Goal: Transaction & Acquisition: Purchase product/service

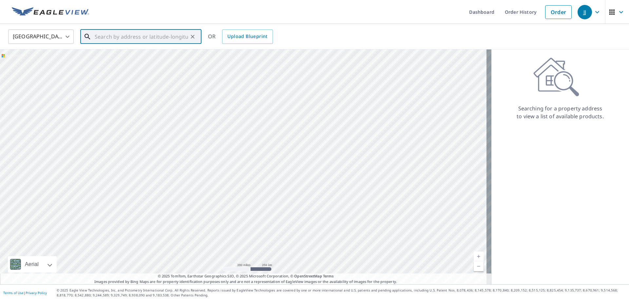
click at [97, 38] on input "text" at bounding box center [141, 37] width 93 height 18
click at [129, 54] on span "[STREET_ADDRESS]" at bounding box center [144, 56] width 103 height 8
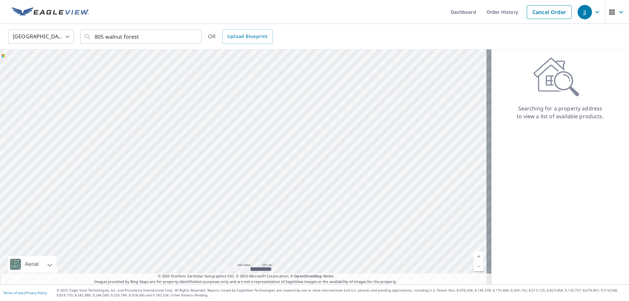
type input "[STREET_ADDRESS]"
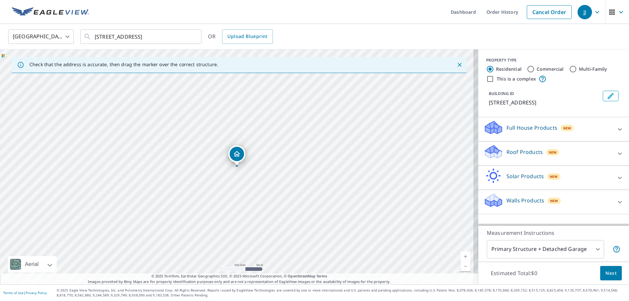
click at [524, 156] on p "Roof Products" at bounding box center [525, 152] width 36 height 8
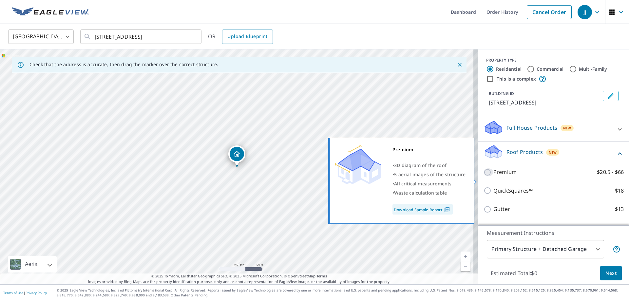
click at [484, 176] on input "Premium $20.5 - $66" at bounding box center [489, 172] width 10 height 8
checkbox input "true"
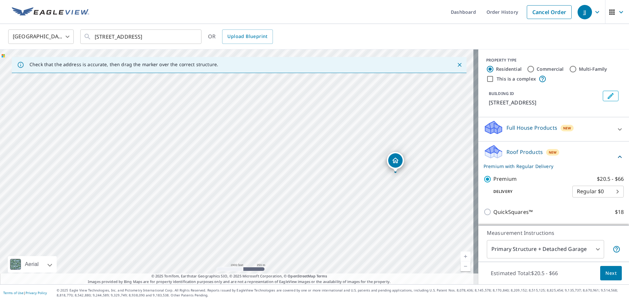
click at [600, 270] on button "Next" at bounding box center [611, 273] width 22 height 15
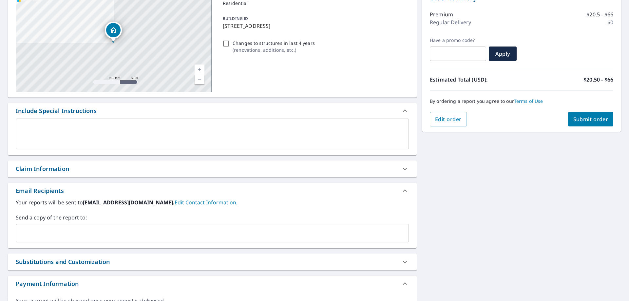
scroll to position [98, 0]
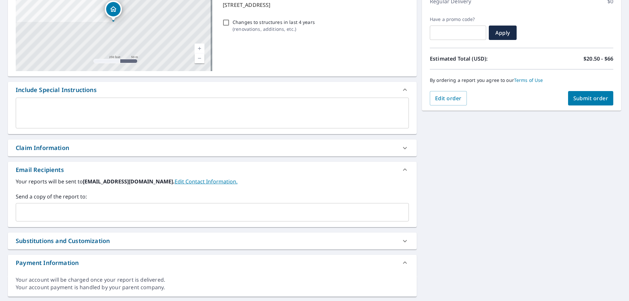
click at [35, 208] on input "text" at bounding box center [208, 212] width 378 height 12
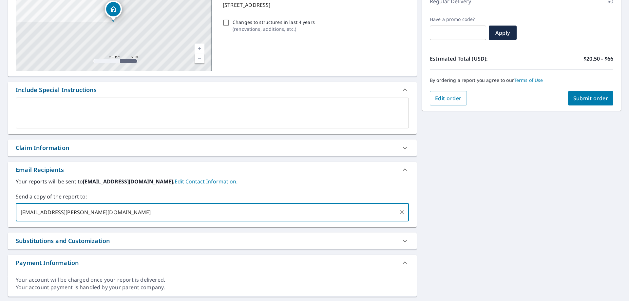
type input "[EMAIL_ADDRESS][PERSON_NAME][DOMAIN_NAME]"
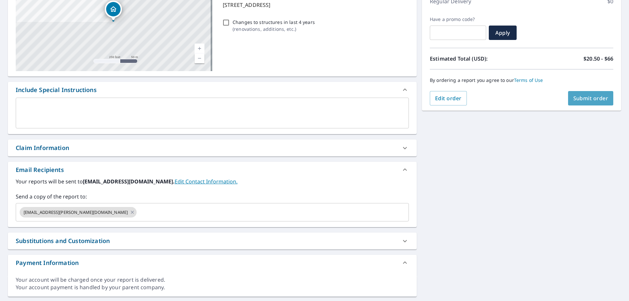
click at [579, 95] on span "Submit order" at bounding box center [591, 98] width 35 height 7
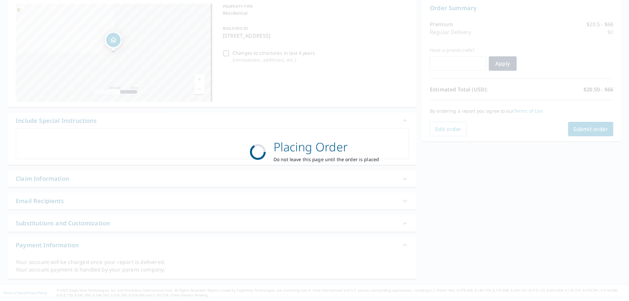
scroll to position [68, 0]
